Goal: Task Accomplishment & Management: Use online tool/utility

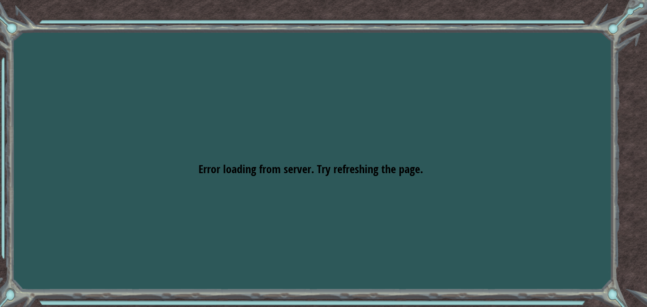
click at [289, 176] on div "Error loading from server. Try refreshing the page." at bounding box center [311, 169] width 225 height 16
click at [347, 166] on span "Error loading from server. Try refreshing the page." at bounding box center [311, 168] width 225 height 15
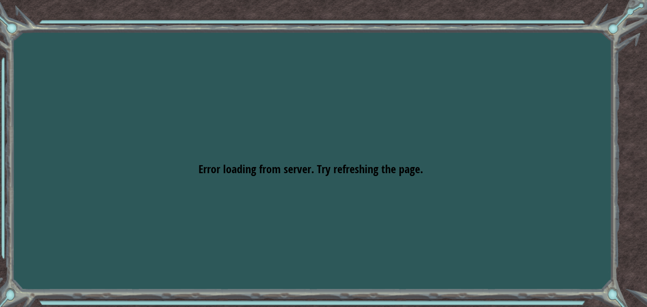
click at [207, 199] on div "Goals Error loading from server. Try refreshing the page. You'll need to join a…" at bounding box center [323, 153] width 647 height 307
